Goal: Task Accomplishment & Management: Complete application form

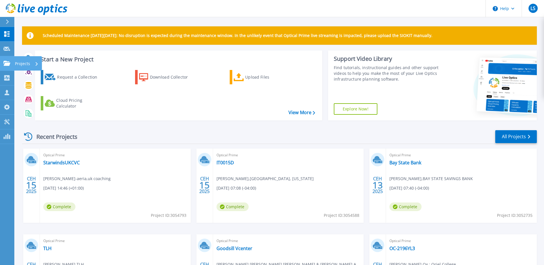
click at [7, 64] on icon at bounding box center [6, 63] width 7 height 5
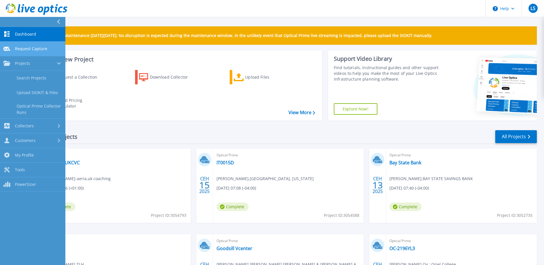
click at [25, 47] on span "Request Capture" at bounding box center [31, 48] width 32 height 5
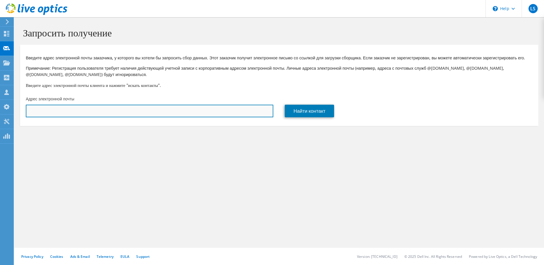
click at [165, 117] on input "text" at bounding box center [149, 111] width 247 height 13
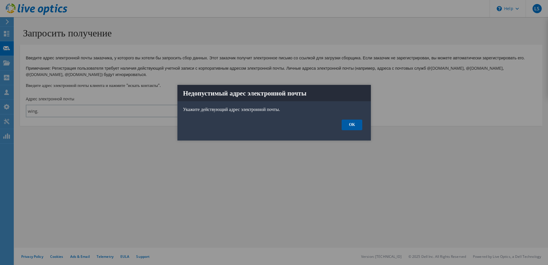
click at [352, 128] on link "ОК" at bounding box center [352, 125] width 20 height 11
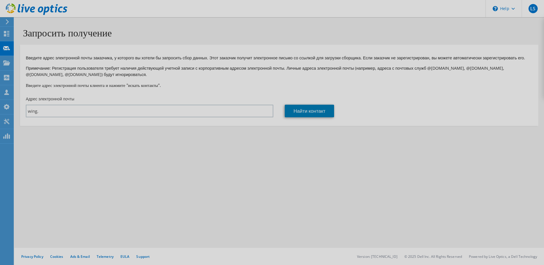
click at [56, 115] on div "Запросить получение Введите адрес электронной почты заказчика, у которого вы хо…" at bounding box center [278, 141] width 529 height 248
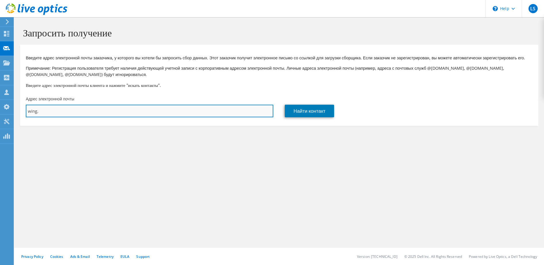
click at [57, 117] on input "wing." at bounding box center [149, 111] width 247 height 13
type input "[EMAIL_ADDRESS][PERSON_NAME][DOMAIN_NAME]"
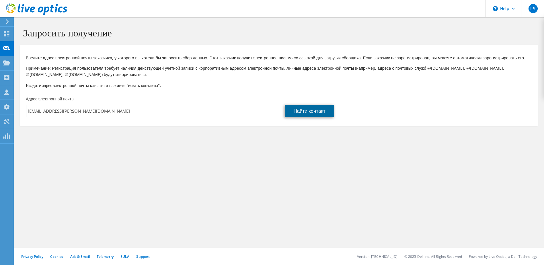
click at [296, 117] on link "Найти контакт" at bounding box center [309, 111] width 49 height 13
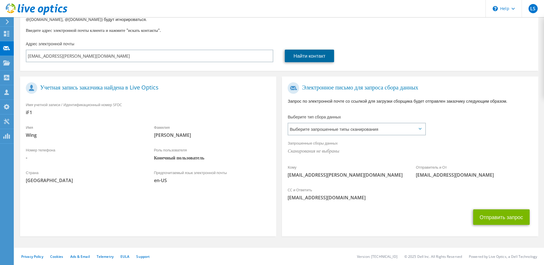
scroll to position [61, 0]
click at [484, 216] on button "Отправить запрос" at bounding box center [501, 216] width 56 height 15
